Goal: Task Accomplishment & Management: Manage account settings

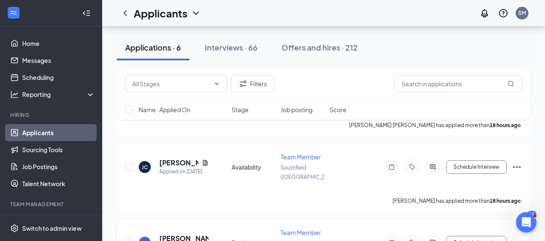
scroll to position [323, 0]
click at [168, 234] on h5 "[PERSON_NAME]" at bounding box center [183, 238] width 49 height 9
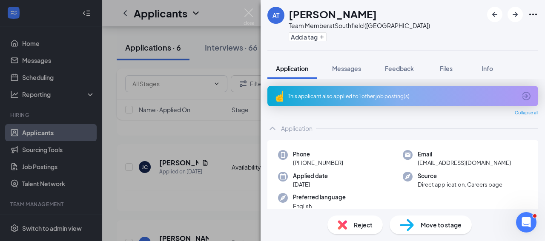
click at [421, 229] on span "Move to stage" at bounding box center [441, 224] width 41 height 9
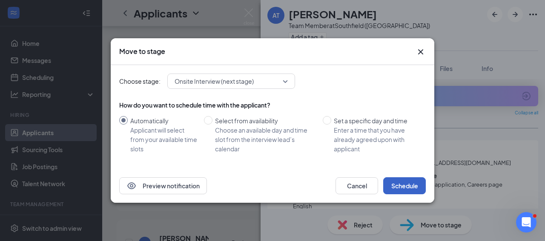
click at [395, 189] on button "Schedule" at bounding box center [404, 185] width 43 height 17
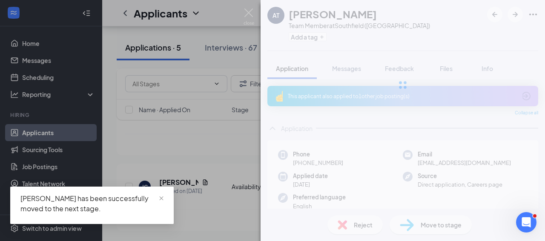
scroll to position [257, 0]
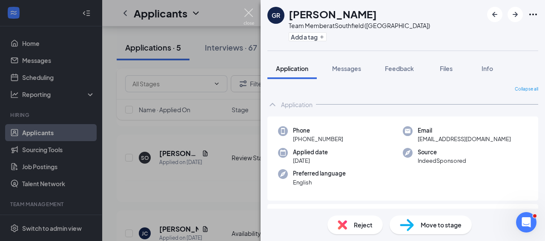
click at [248, 15] on img at bounding box center [248, 17] width 11 height 17
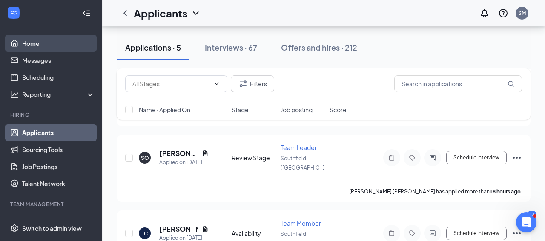
click at [86, 47] on link "Home" at bounding box center [58, 43] width 73 height 17
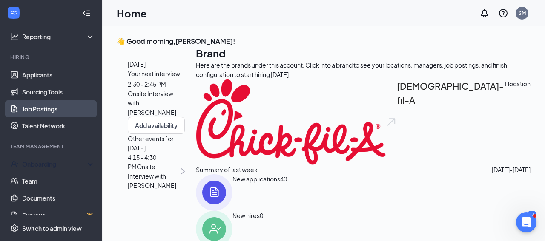
scroll to position [59, 0]
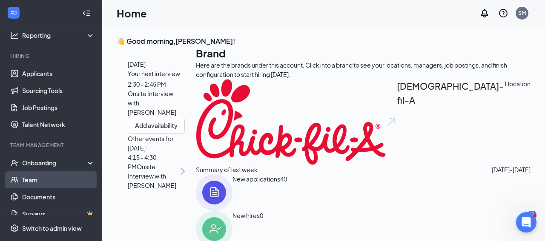
click at [81, 183] on link "Team" at bounding box center [58, 180] width 73 height 17
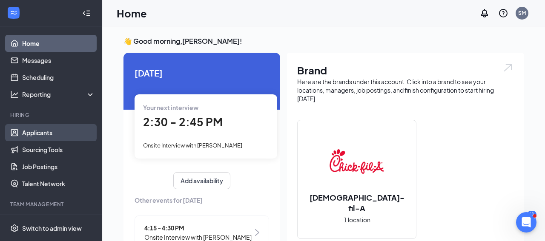
click at [31, 132] on link "Applicants" at bounding box center [58, 132] width 73 height 17
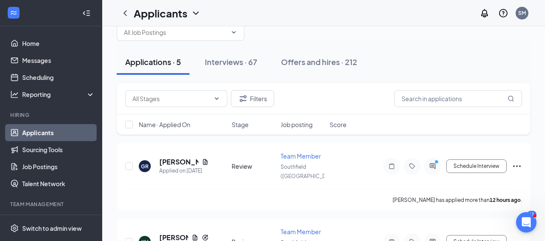
scroll to position [20, 0]
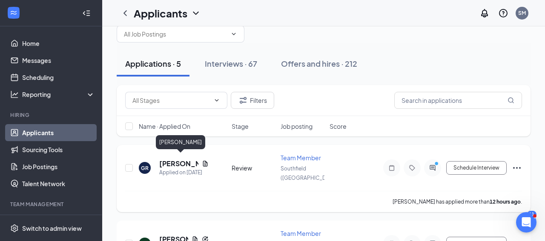
click at [173, 159] on h5 "[PERSON_NAME]" at bounding box center [178, 163] width 39 height 9
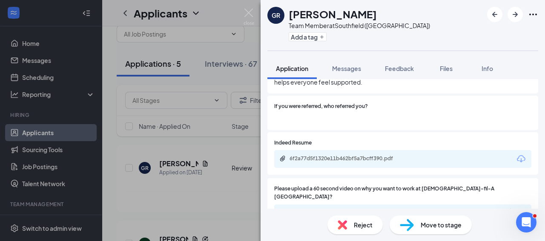
scroll to position [542, 0]
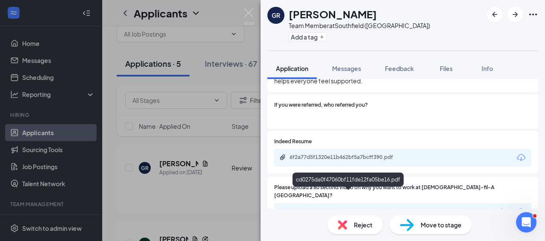
click at [333, 209] on div "cd0275da0f47060bf11fde12fa05be16.pdf" at bounding box center [348, 212] width 119 height 7
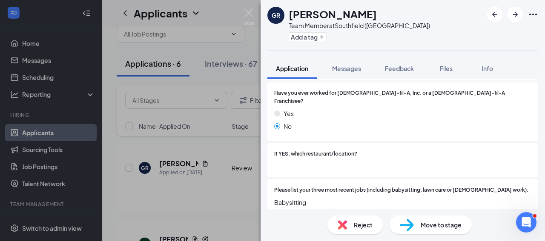
scroll to position [234, 0]
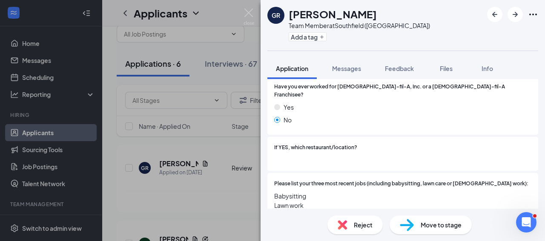
click at [360, 229] on span "Reject" at bounding box center [363, 224] width 19 height 9
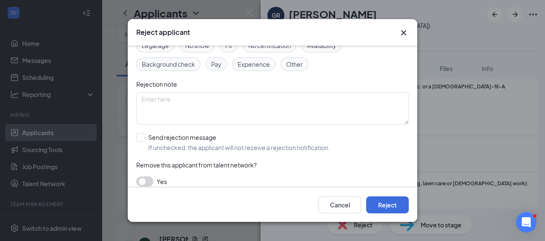
scroll to position [64, 0]
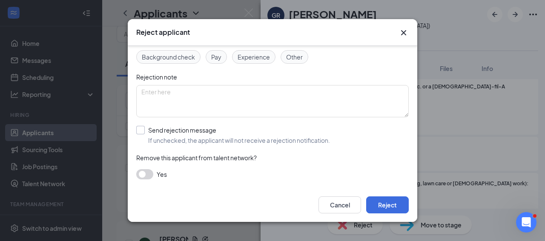
click at [175, 130] on input "Send rejection message If unchecked, the applicant will not receive a rejection…" at bounding box center [233, 135] width 194 height 19
checkbox input "true"
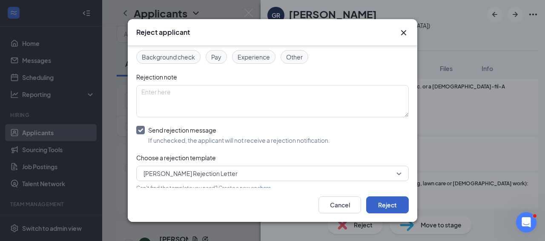
click at [386, 206] on button "Reject" at bounding box center [387, 205] width 43 height 17
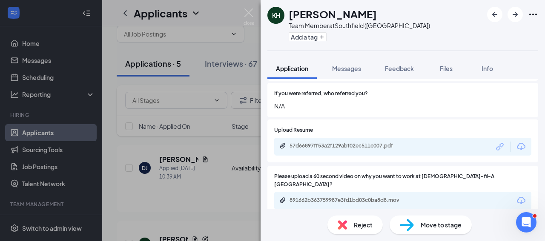
scroll to position [612, 0]
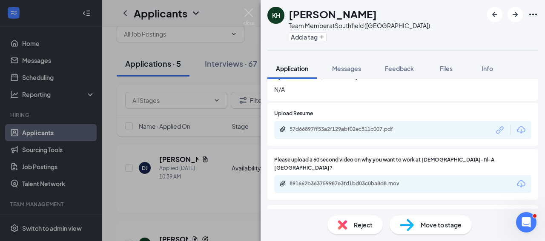
click at [411, 175] on div "891662b363759987e3fd1bd03c0ba8d8.mov" at bounding box center [402, 184] width 257 height 18
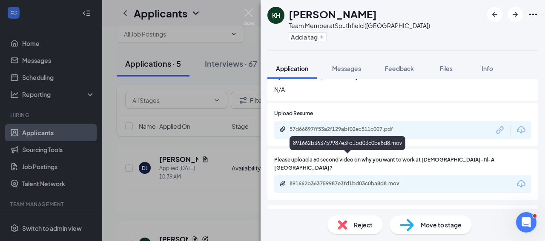
click at [402, 180] on div "891662b363759987e3fd1bd03c0ba8d8.mov" at bounding box center [348, 183] width 119 height 7
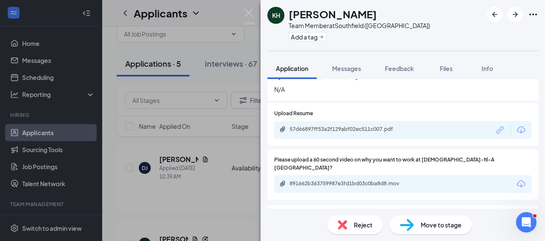
click at [418, 223] on div "Move to stage" at bounding box center [430, 225] width 82 height 19
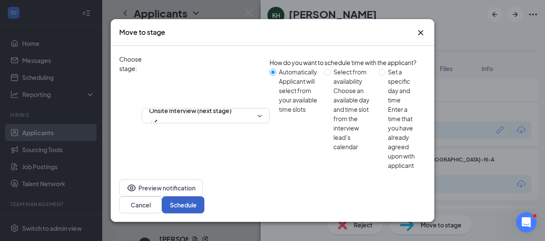
click at [204, 197] on button "Schedule" at bounding box center [183, 205] width 43 height 17
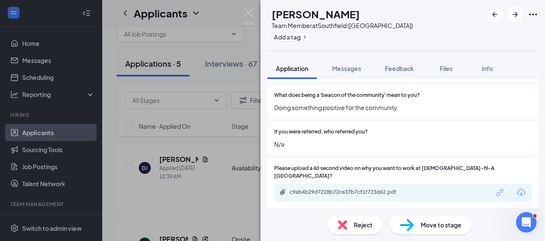
scroll to position [470, 0]
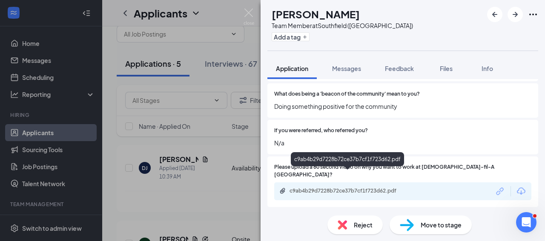
click at [416, 188] on div "c9ab4b29d7228b72ce37b7cf1f723d62.pdf" at bounding box center [348, 192] width 138 height 8
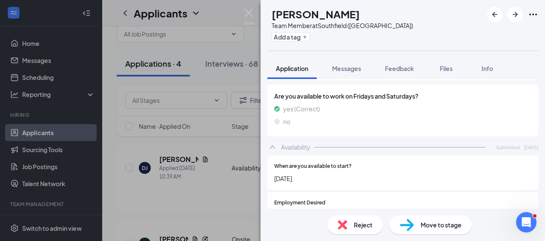
scroll to position [654, 0]
click at [419, 222] on div "Move to stage" at bounding box center [430, 225] width 82 height 19
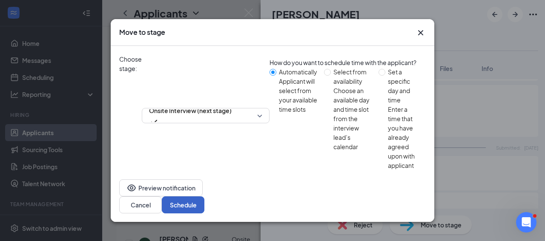
click at [204, 197] on button "Schedule" at bounding box center [183, 205] width 43 height 17
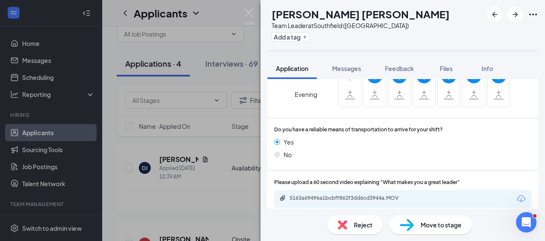
scroll to position [820, 0]
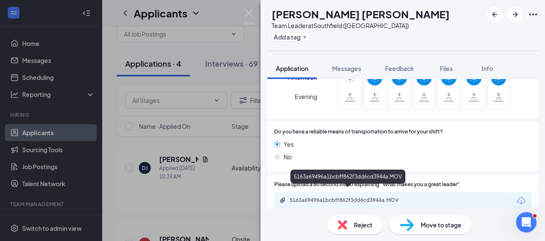
click at [384, 197] on div "5163a69496a1bcbff862f3dd6cd3944a.MOV" at bounding box center [348, 200] width 119 height 7
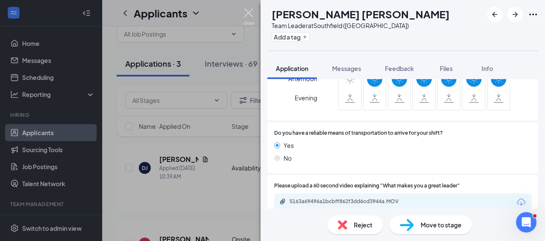
click at [251, 16] on img at bounding box center [248, 17] width 11 height 17
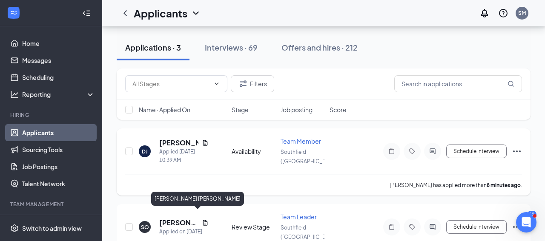
scroll to position [33, 0]
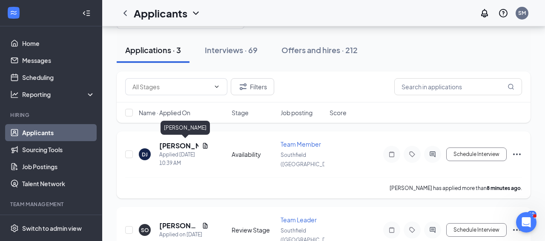
click at [172, 147] on h5 "[PERSON_NAME]" at bounding box center [178, 145] width 39 height 9
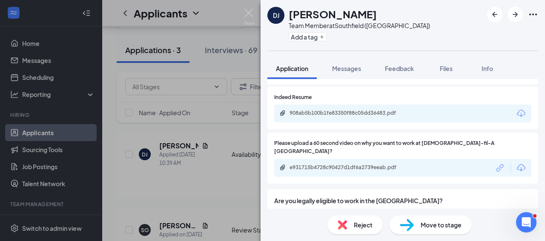
scroll to position [559, 0]
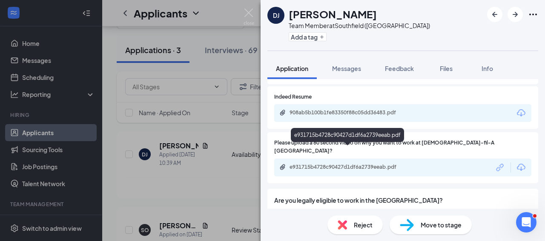
click at [356, 164] on div "e931715b4728c90427d1df6a2739eeab.pdf" at bounding box center [348, 167] width 119 height 7
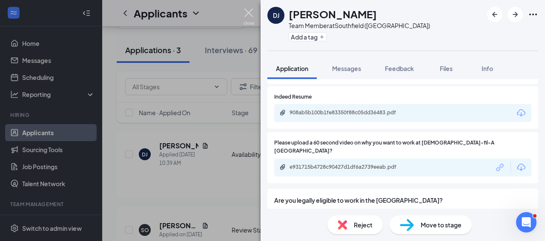
click at [250, 16] on img at bounding box center [248, 17] width 11 height 17
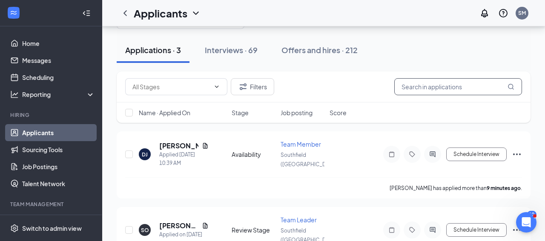
click at [398, 85] on input "text" at bounding box center [458, 86] width 128 height 17
type input "a"
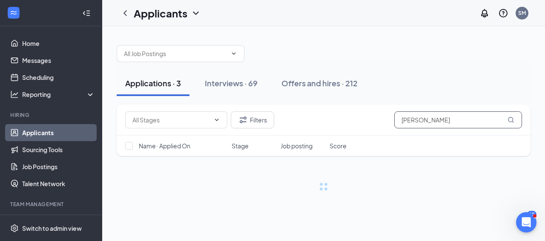
type input "[PERSON_NAME]"
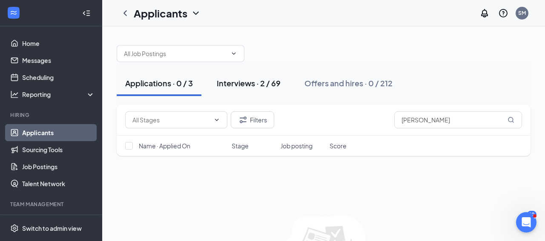
click at [264, 84] on div "Interviews · 2 / 69" at bounding box center [249, 83] width 64 height 11
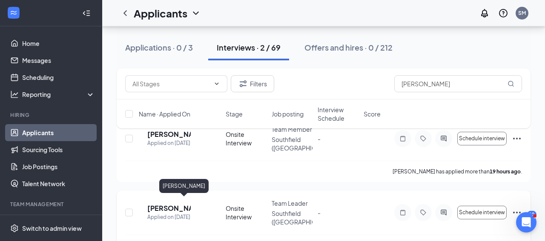
scroll to position [55, 0]
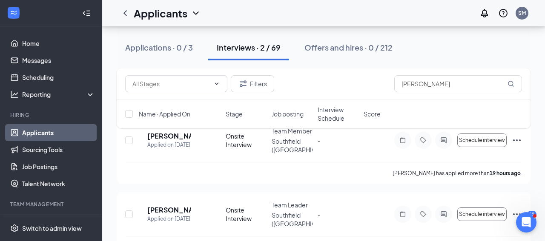
click at [169, 133] on div "Filters [PERSON_NAME] Name · Applied On Stage Job posting Interview Schedule Sc…" at bounding box center [324, 103] width 414 height 69
click at [170, 134] on div "Filters [PERSON_NAME] Name · Applied On Stage Job posting Interview Schedule Sc…" at bounding box center [324, 103] width 414 height 69
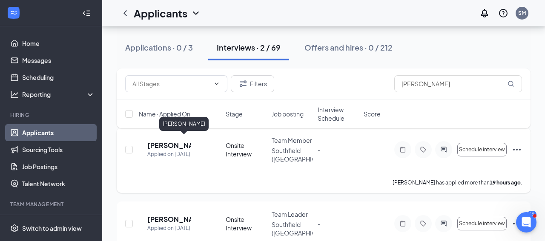
click at [169, 143] on h5 "[PERSON_NAME]" at bounding box center [168, 145] width 43 height 9
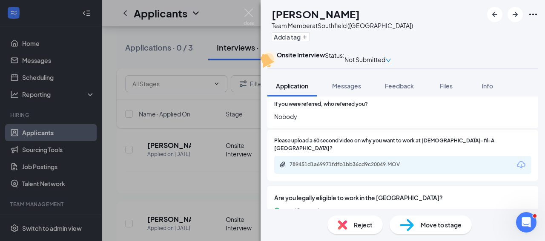
scroll to position [587, 0]
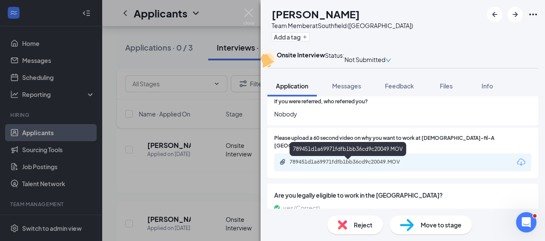
click at [400, 164] on div "789451d1a69971fdfb1bb36cd9c20049.MOV" at bounding box center [348, 162] width 119 height 7
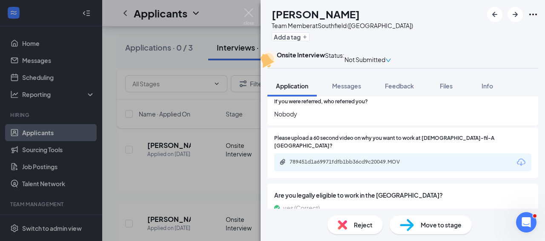
click at [256, 14] on div "AT [PERSON_NAME] Team Member at [GEOGRAPHIC_DATA] ([GEOGRAPHIC_DATA]) Add a tag…" at bounding box center [272, 120] width 545 height 241
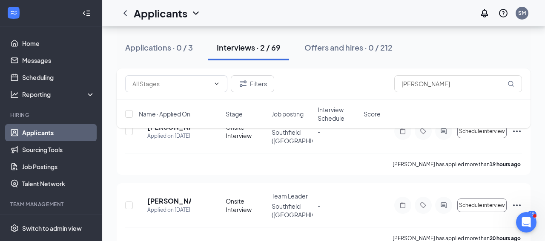
scroll to position [65, 0]
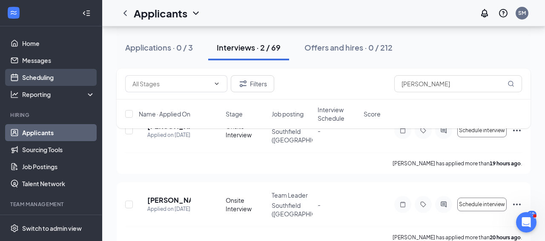
click at [52, 85] on link "Scheduling" at bounding box center [58, 77] width 73 height 17
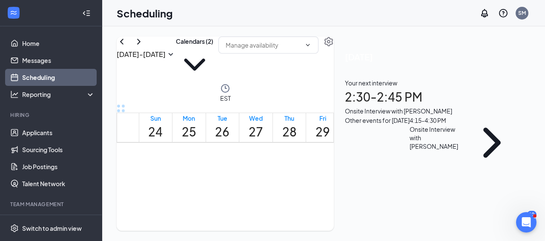
scroll to position [418, 0]
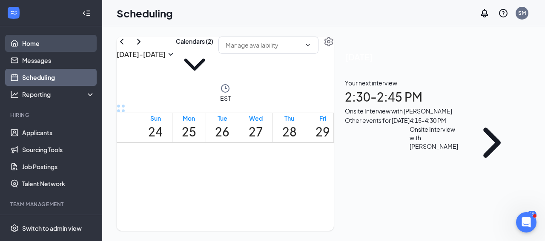
click at [48, 46] on link "Home" at bounding box center [58, 43] width 73 height 17
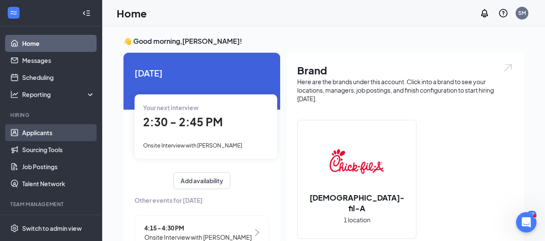
click at [52, 136] on link "Applicants" at bounding box center [58, 132] width 73 height 17
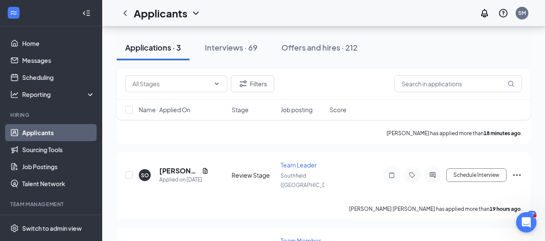
scroll to position [131, 0]
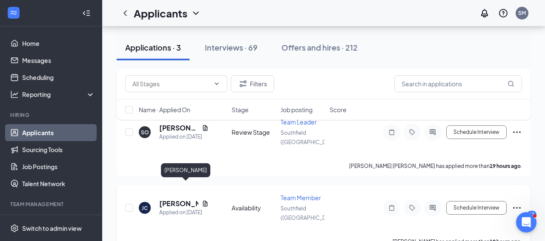
click at [177, 199] on h5 "[PERSON_NAME]" at bounding box center [178, 203] width 39 height 9
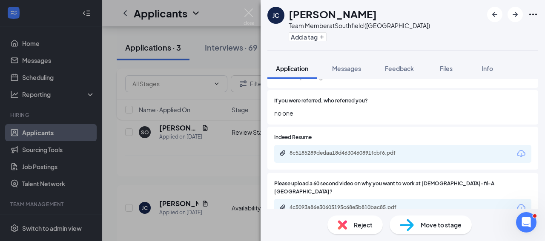
scroll to position [520, 0]
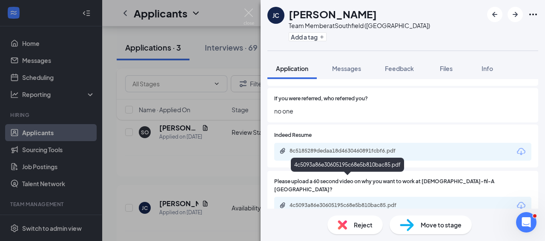
click at [384, 202] on div "4c5093a86e30605195c68e5b810bac85.pdf" at bounding box center [348, 205] width 119 height 7
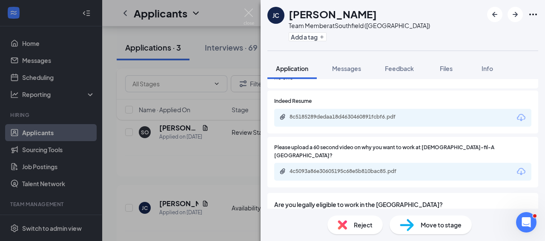
scroll to position [641, 0]
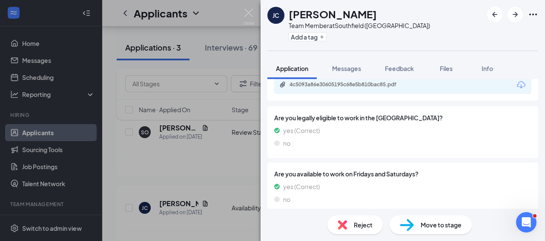
click at [366, 226] on span "Reject" at bounding box center [363, 224] width 19 height 9
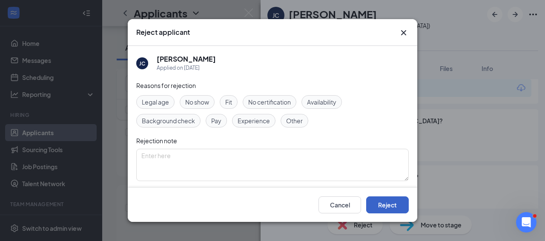
click at [383, 207] on button "Reject" at bounding box center [387, 205] width 43 height 17
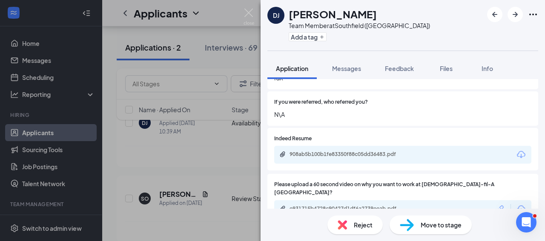
scroll to position [518, 0]
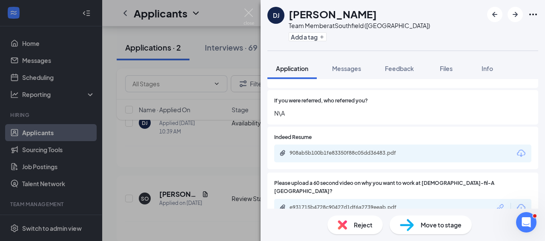
click at [358, 199] on div "e931715b4728c90427d1df6a2739eeab.pdf" at bounding box center [402, 208] width 257 height 18
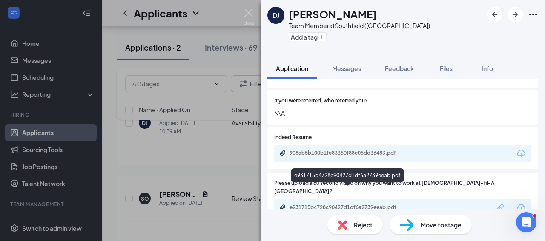
click at [360, 204] on div "e931715b4728c90427d1df6a2739eeab.pdf" at bounding box center [348, 207] width 119 height 7
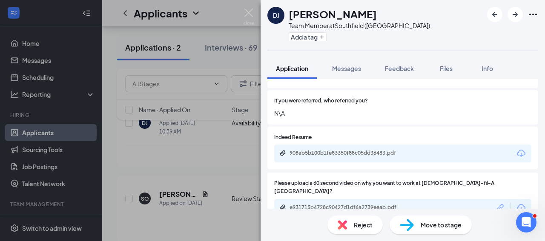
click at [361, 231] on div "Reject" at bounding box center [354, 225] width 55 height 19
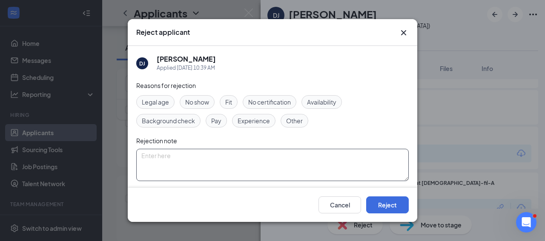
scroll to position [64, 0]
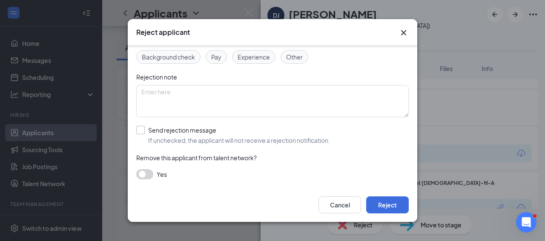
click at [172, 133] on input "Send rejection message If unchecked, the applicant will not receive a rejection…" at bounding box center [233, 135] width 194 height 19
checkbox input "true"
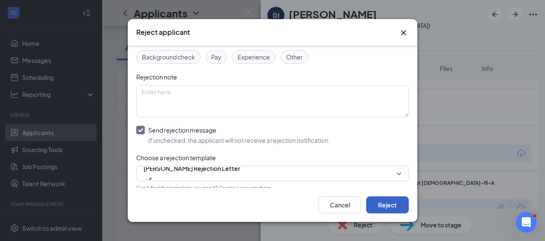
click at [398, 200] on button "Reject" at bounding box center [387, 205] width 43 height 17
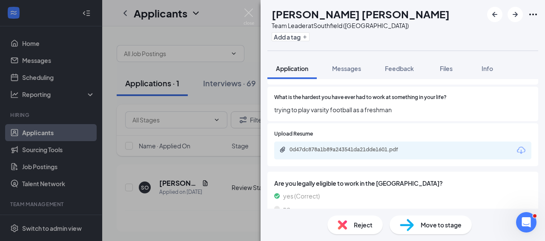
scroll to position [486, 0]
click at [365, 226] on span "Reject" at bounding box center [363, 224] width 19 height 9
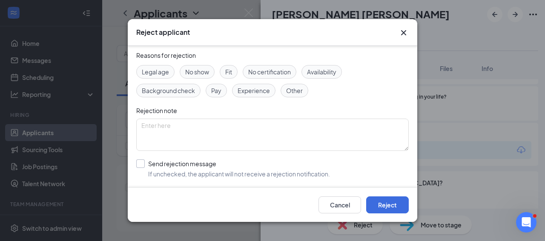
scroll to position [64, 0]
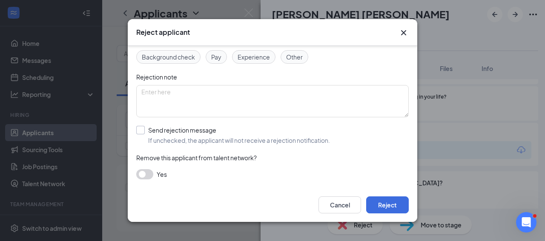
click at [208, 136] on input "Send rejection message If unchecked, the applicant will not receive a rejection…" at bounding box center [233, 135] width 194 height 19
checkbox input "true"
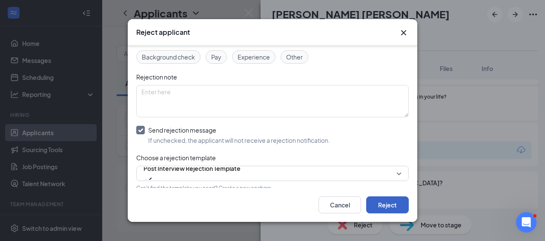
click at [389, 202] on button "Reject" at bounding box center [387, 205] width 43 height 17
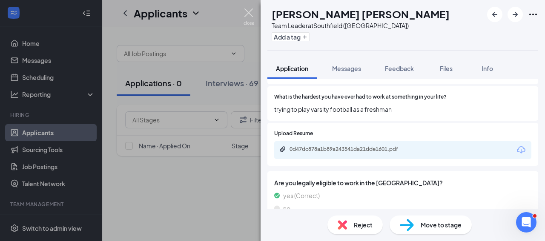
click at [247, 15] on img at bounding box center [248, 17] width 11 height 17
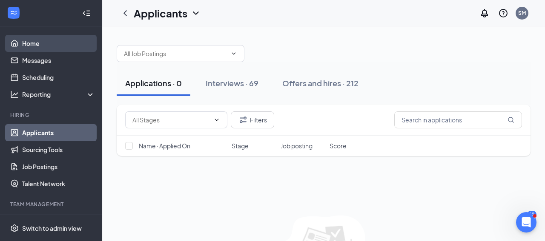
click at [58, 47] on link "Home" at bounding box center [58, 43] width 73 height 17
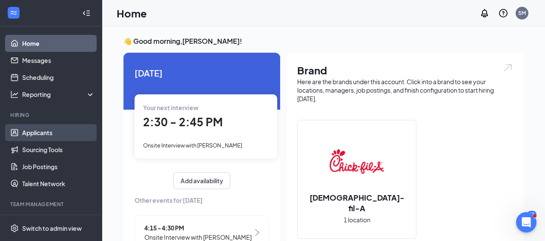
click at [77, 135] on link "Applicants" at bounding box center [58, 132] width 73 height 17
